Goal: Task Accomplishment & Management: Manage account settings

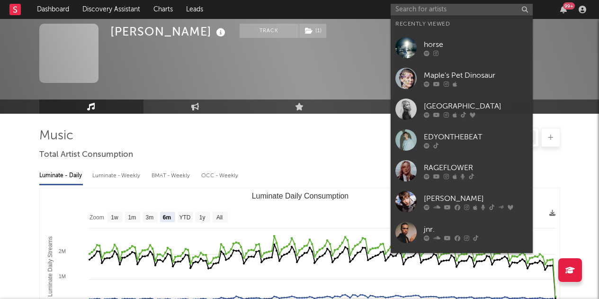
select select "6m"
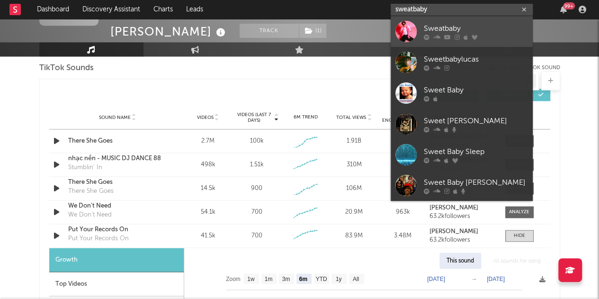
type input "sweatbaby"
click at [471, 28] on div "Sweatbaby" at bounding box center [476, 28] width 104 height 11
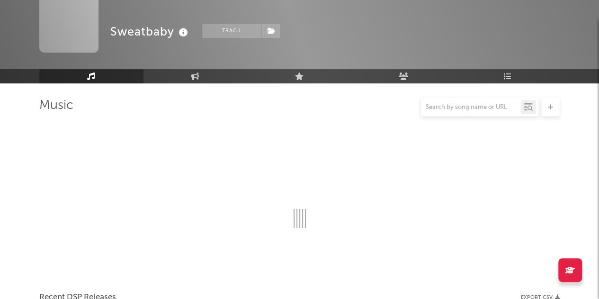
scroll to position [643, 0]
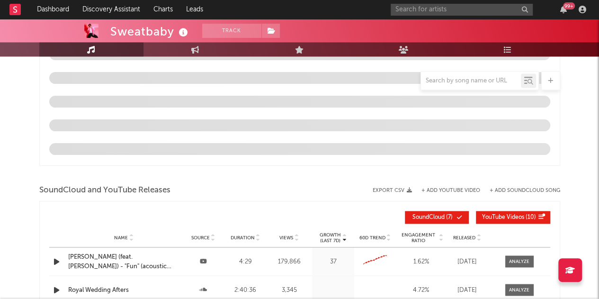
select select "1w"
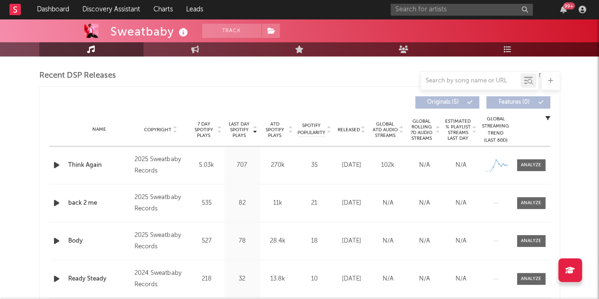
scroll to position [343, 0]
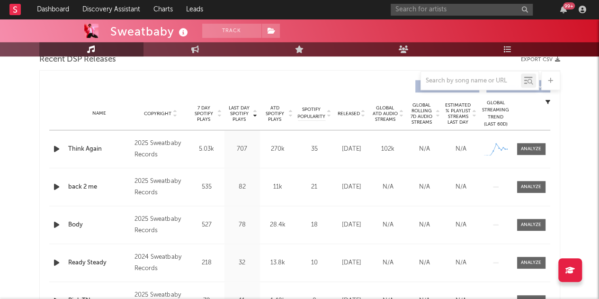
click at [349, 112] on span "Released" at bounding box center [349, 114] width 22 height 6
click at [238, 117] on span "Last Day Spotify Plays" at bounding box center [239, 113] width 25 height 17
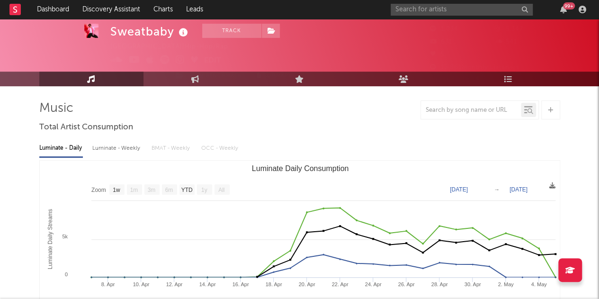
scroll to position [0, 0]
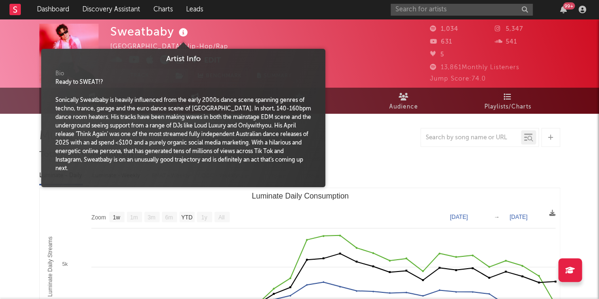
click at [177, 34] on icon at bounding box center [184, 32] width 14 height 13
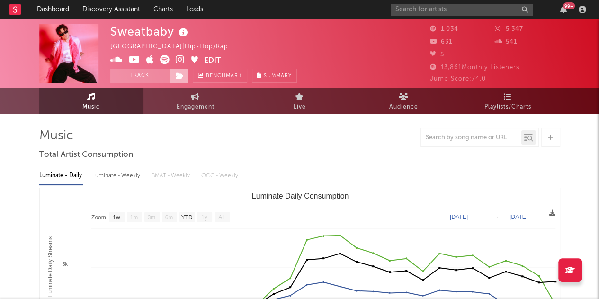
click at [172, 78] on span at bounding box center [179, 76] width 19 height 14
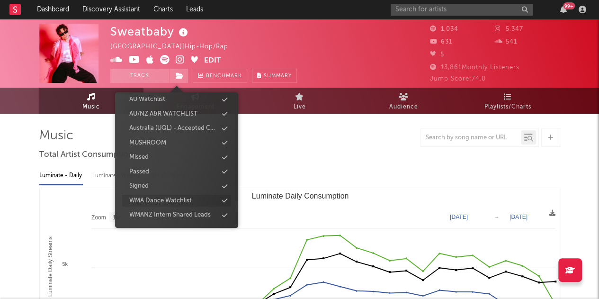
click at [178, 200] on div "WMA Dance Watchlist" at bounding box center [160, 200] width 63 height 9
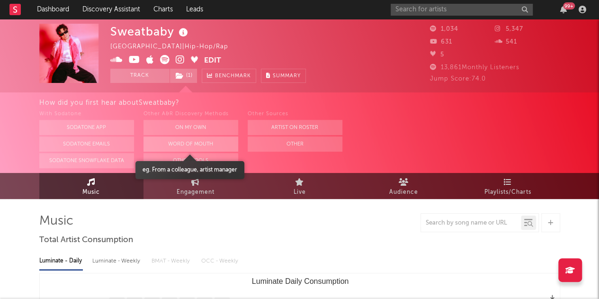
click at [195, 146] on button "Word Of Mouth" at bounding box center [191, 143] width 95 height 15
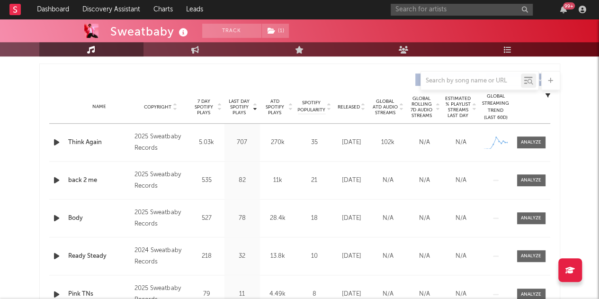
scroll to position [347, 0]
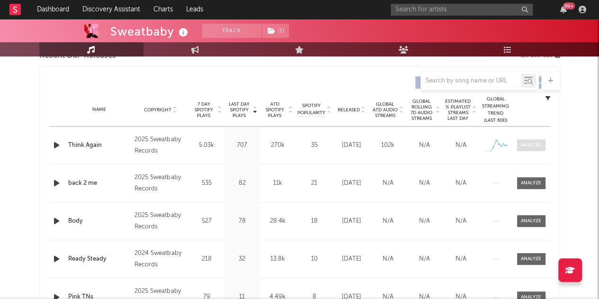
click at [542, 144] on span at bounding box center [531, 145] width 28 height 12
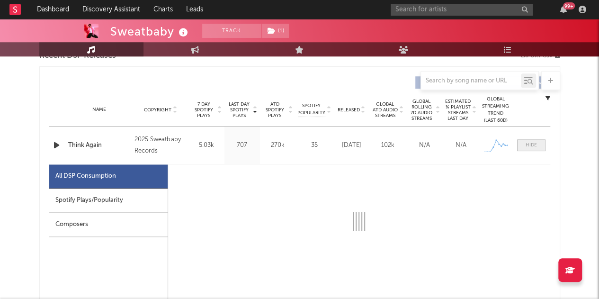
select select "1w"
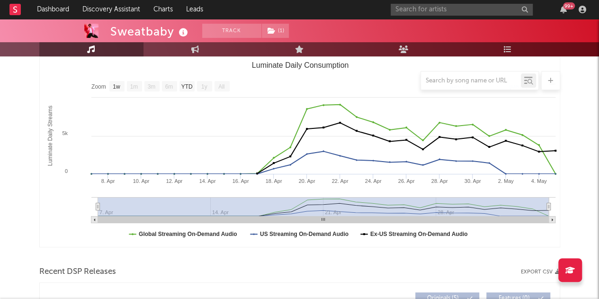
scroll to position [47, 0]
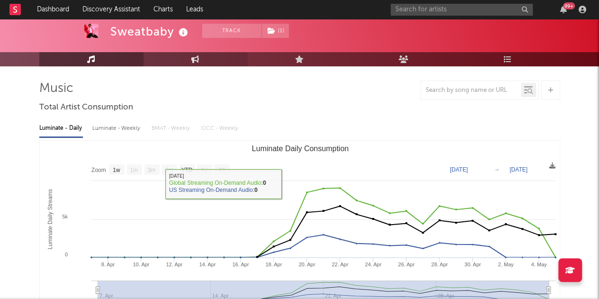
click at [203, 63] on link "Engagement" at bounding box center [196, 59] width 104 height 14
select select "1w"
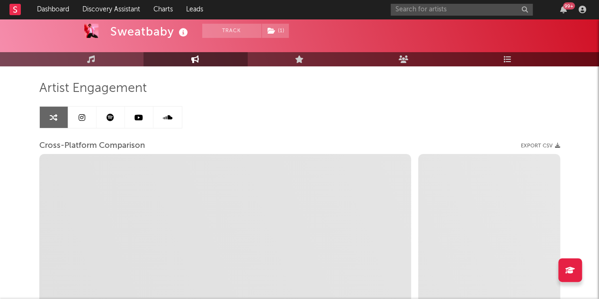
select select "1m"
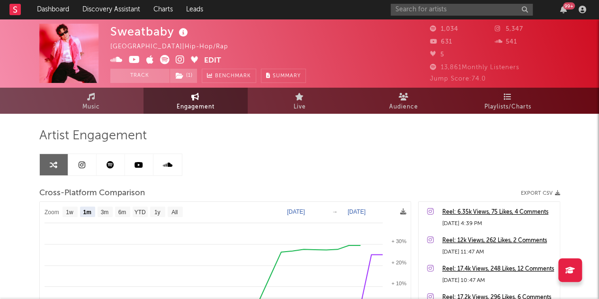
click at [180, 63] on icon at bounding box center [180, 59] width 9 height 9
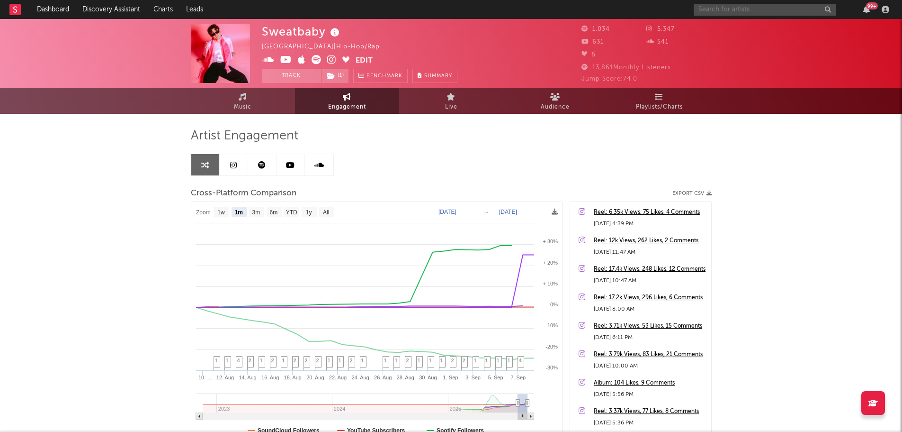
click at [599, 5] on input "text" at bounding box center [765, 10] width 142 height 12
click at [165, 227] on div "Sweatbaby Australia | Hip-Hop/Rap Edit Track ( 1 ) Benchmark Summary 1,034 5,34…" at bounding box center [451, 267] width 902 height 497
click at [246, 96] on icon at bounding box center [243, 97] width 8 height 8
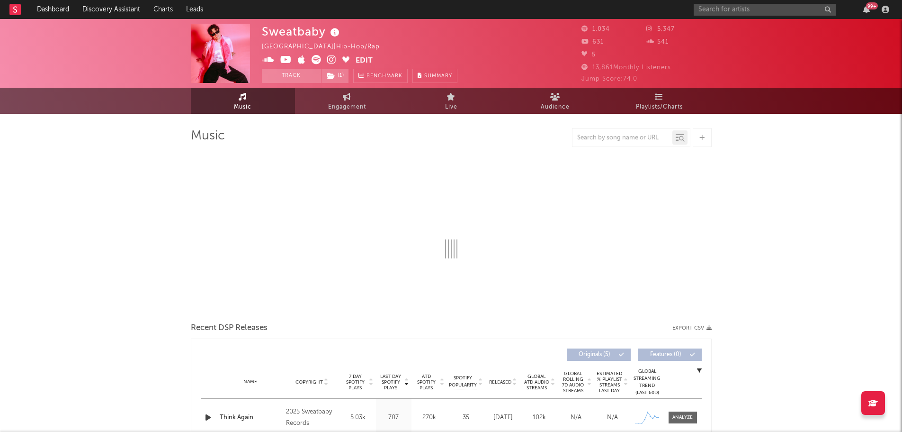
select select "1w"
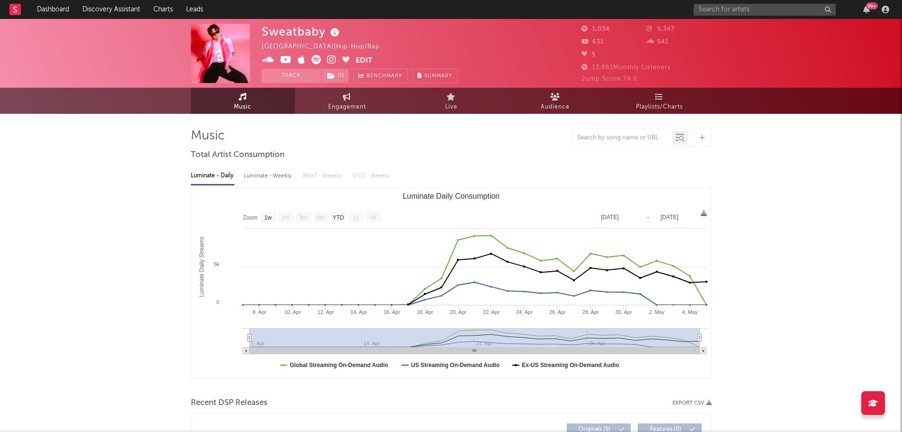
click at [359, 57] on button "Edit" at bounding box center [364, 61] width 17 height 12
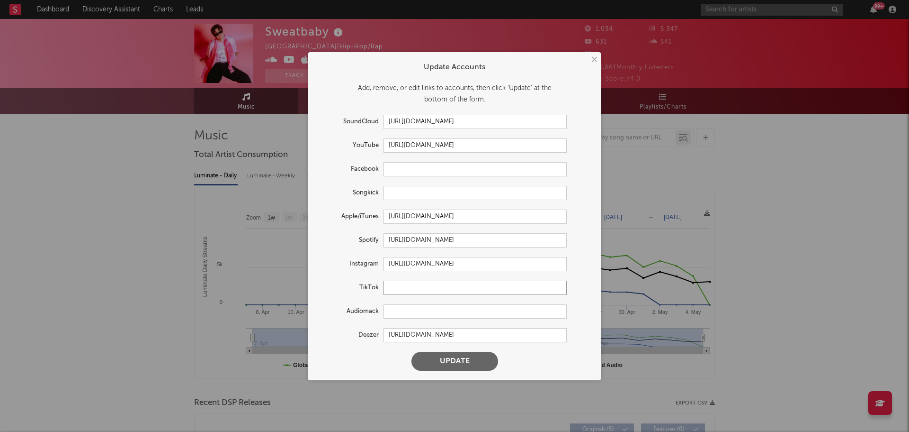
click at [458, 284] on input "text" at bounding box center [475, 287] width 183 height 14
paste input "[URL][DOMAIN_NAME]"
type input "[URL][DOMAIN_NAME]"
click at [469, 298] on button "Update" at bounding box center [455, 360] width 87 height 19
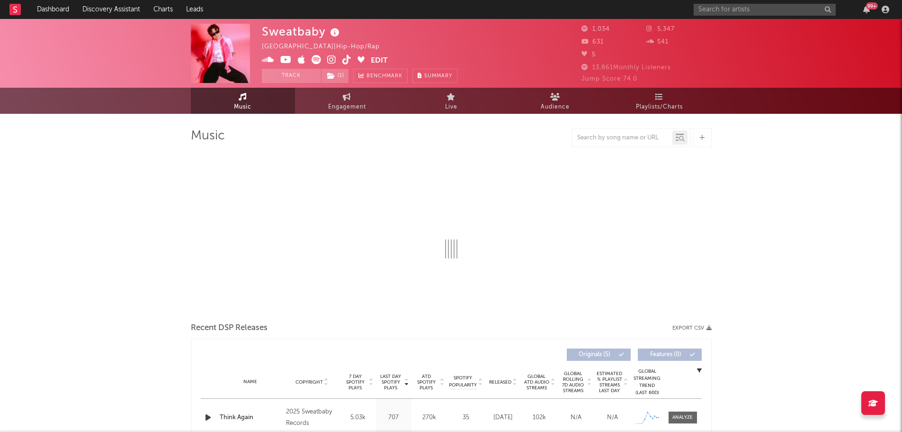
select select "1w"
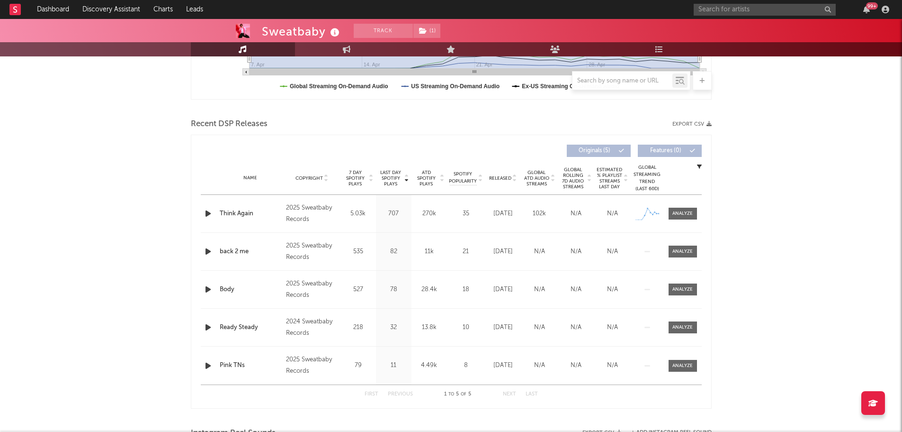
scroll to position [284, 0]
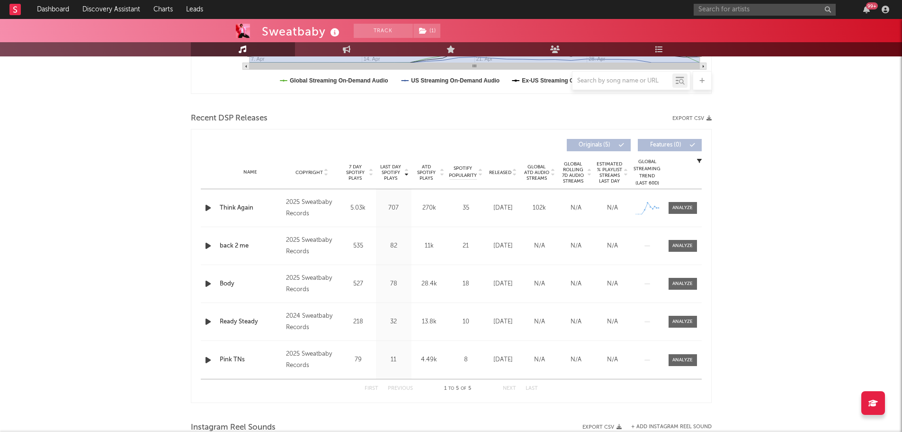
click at [506, 169] on div "Released" at bounding box center [503, 172] width 32 height 7
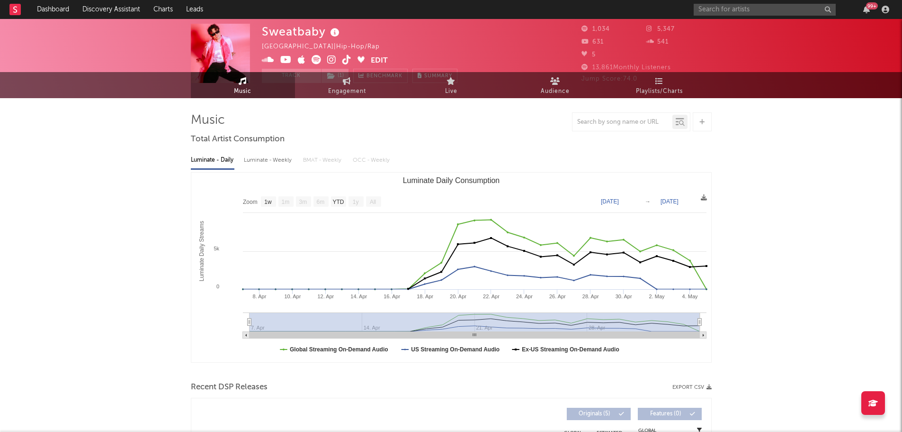
scroll to position [0, 0]
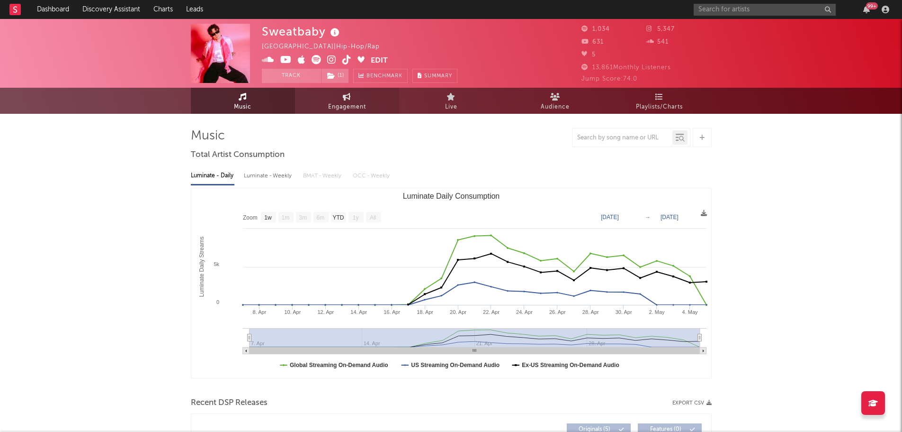
click at [355, 97] on link "Engagement" at bounding box center [347, 101] width 104 height 26
select select "1w"
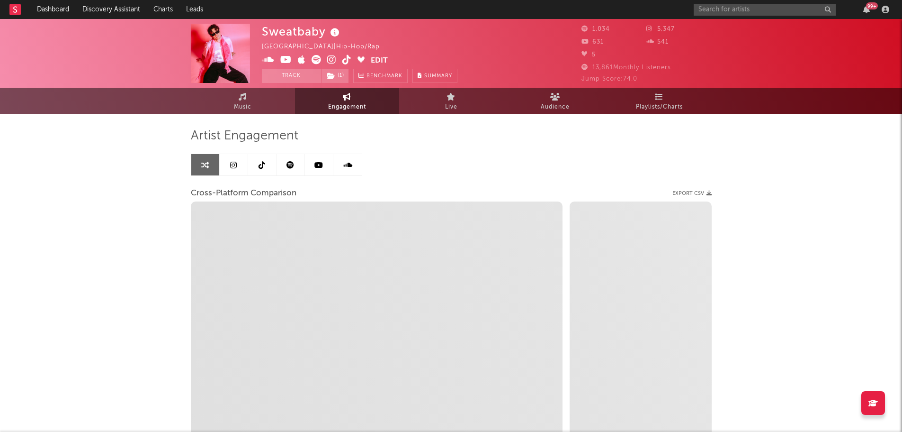
select select "1m"
